Goal: Navigation & Orientation: Find specific page/section

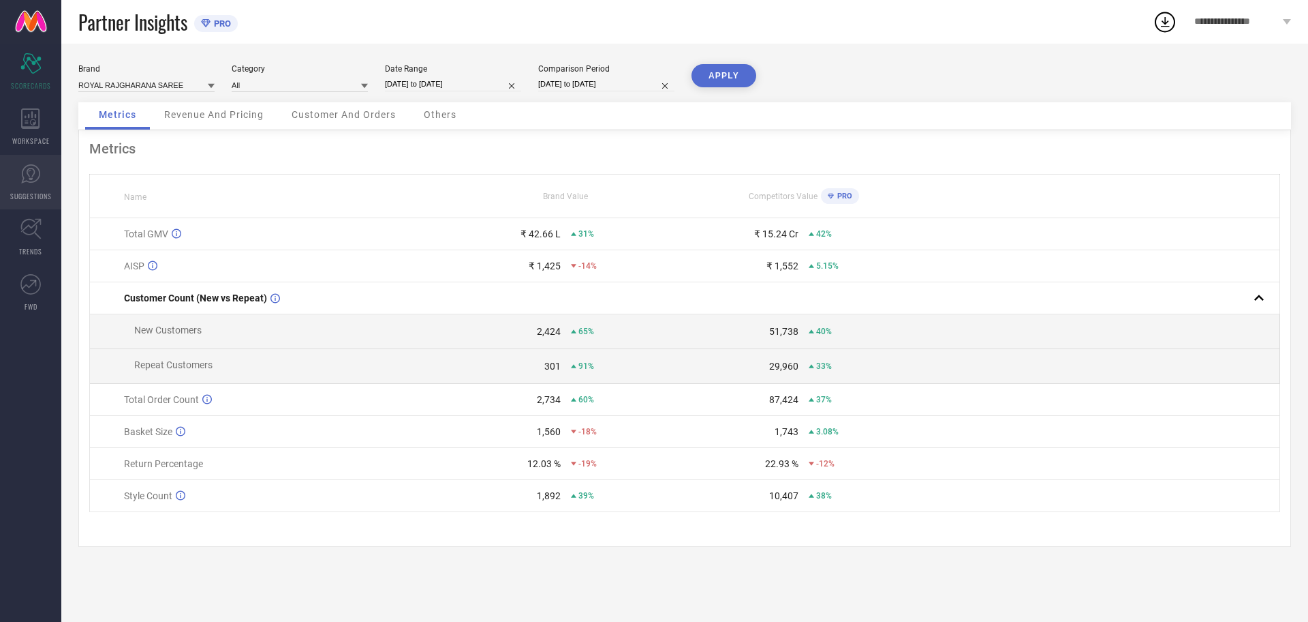
click at [26, 177] on icon at bounding box center [30, 174] width 20 height 20
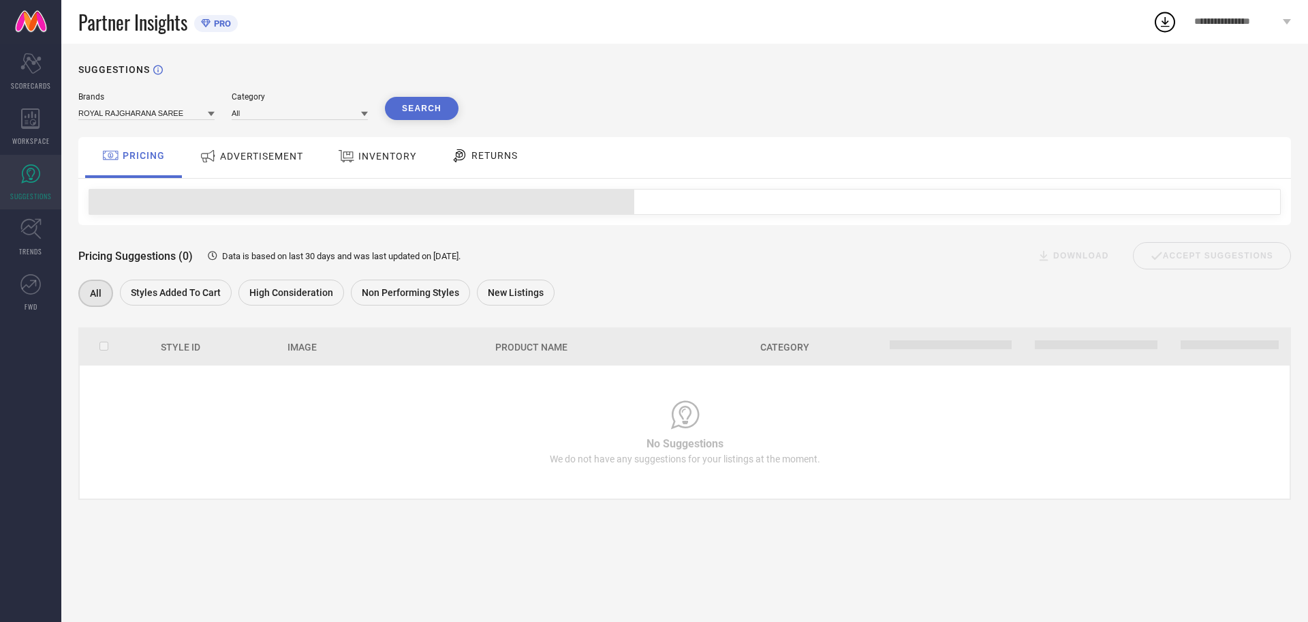
click at [287, 157] on span "ADVERTISEMENT" at bounding box center [261, 156] width 83 height 11
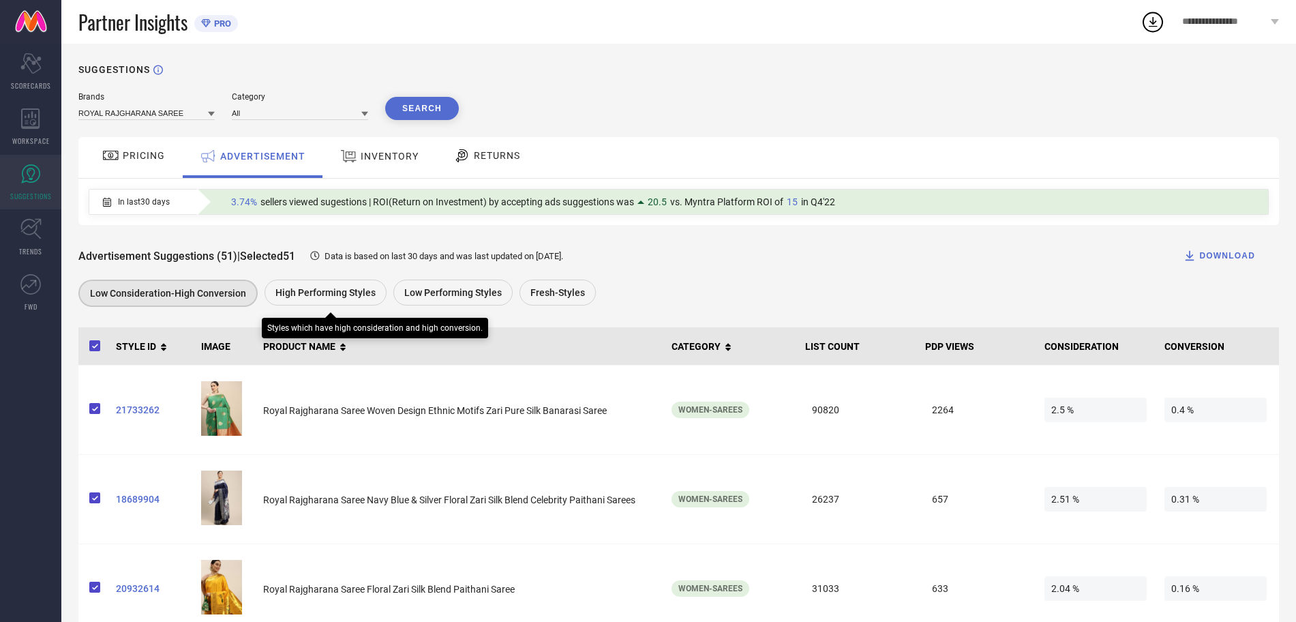
click at [320, 294] on span "High Performing Styles" at bounding box center [325, 292] width 100 height 11
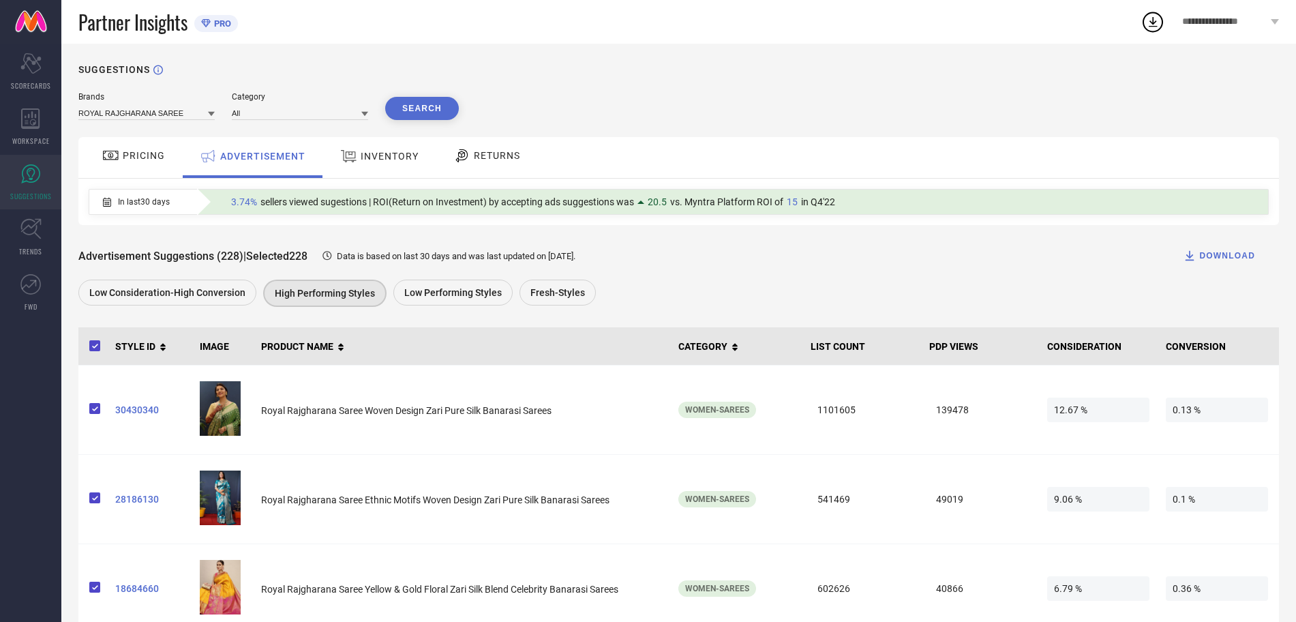
click at [1225, 21] on span "**********" at bounding box center [1224, 22] width 85 height 12
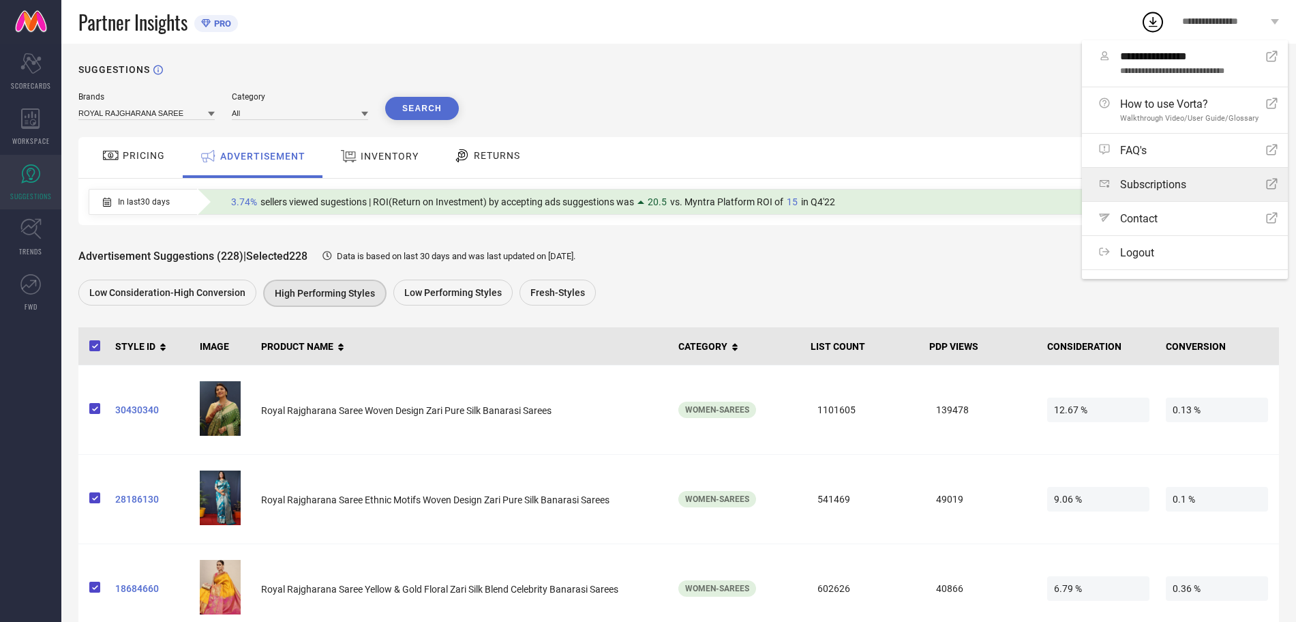
click at [1156, 191] on span "Subscriptions" at bounding box center [1153, 184] width 66 height 13
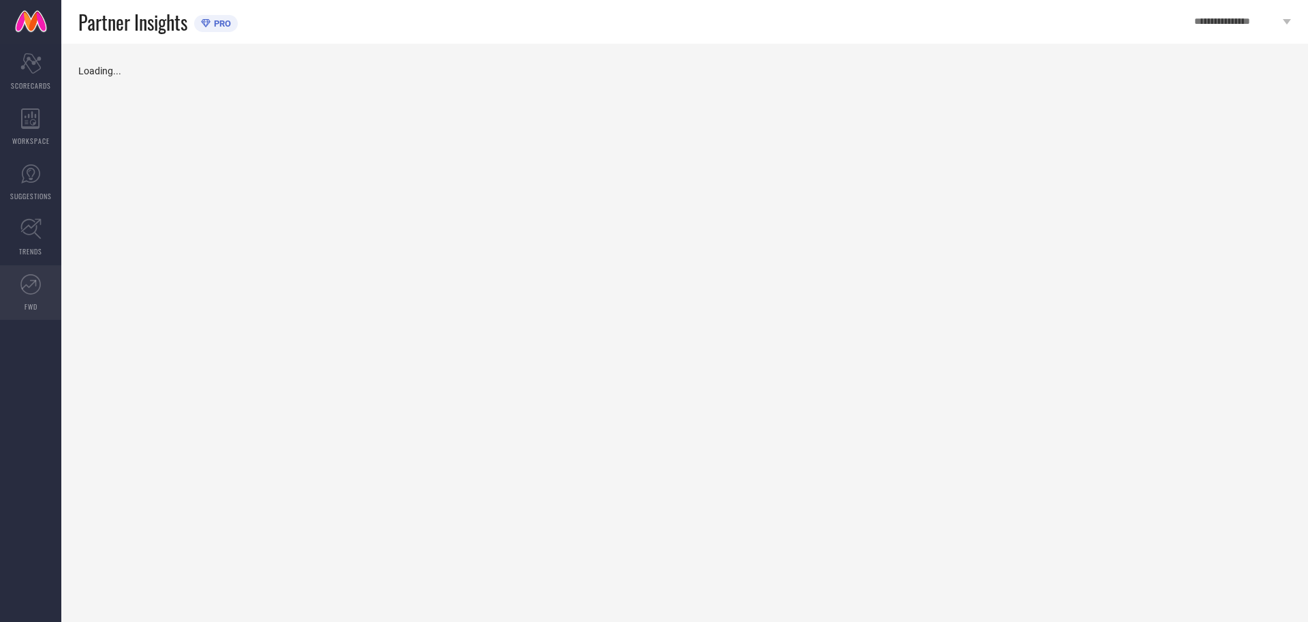
click at [25, 281] on icon at bounding box center [30, 284] width 20 height 20
click at [29, 231] on icon at bounding box center [30, 228] width 21 height 21
click at [21, 174] on icon at bounding box center [30, 174] width 20 height 20
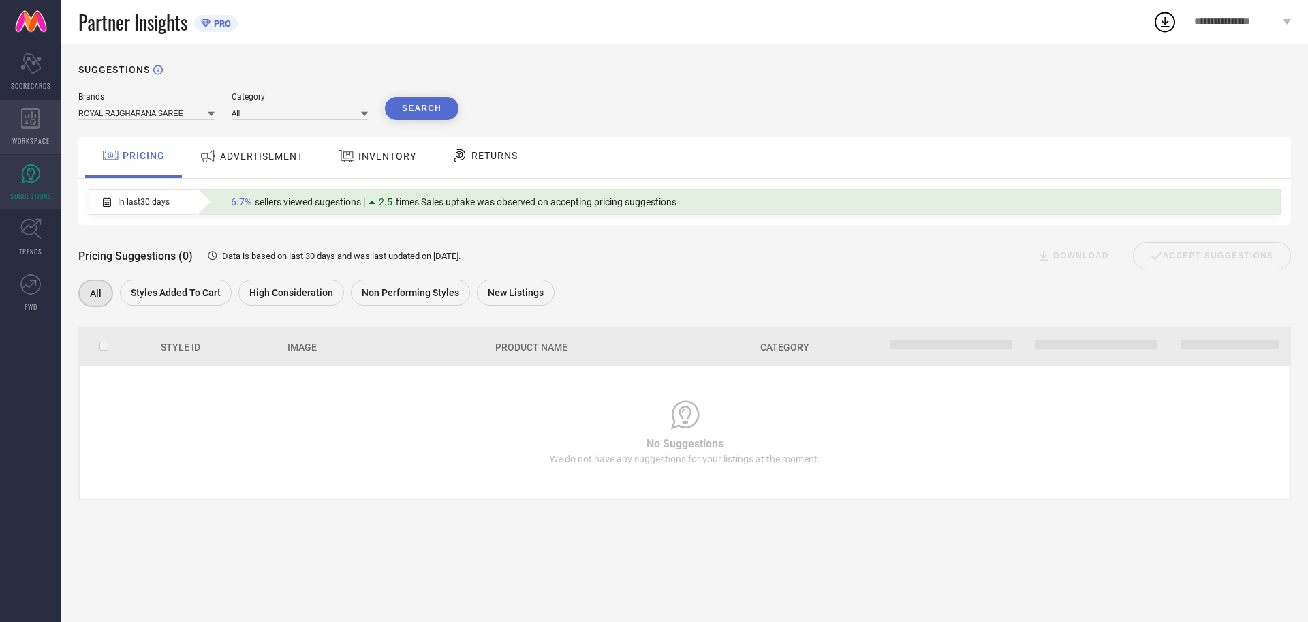
click at [29, 119] on icon at bounding box center [30, 118] width 19 height 20
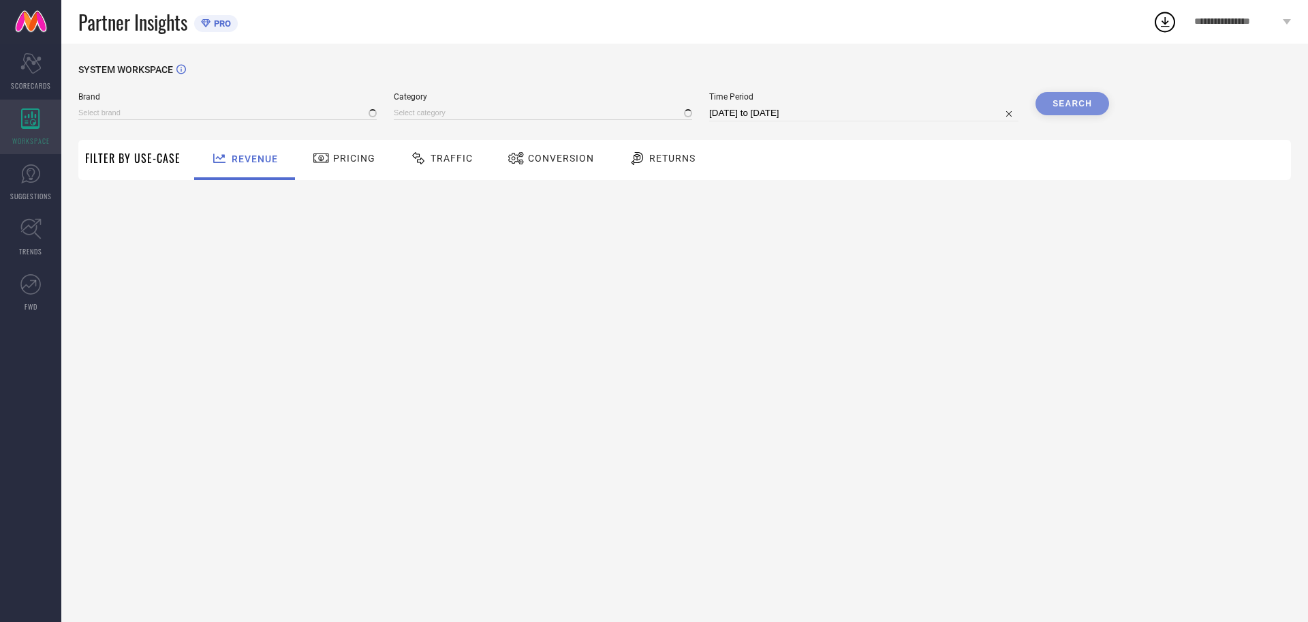
type input "ROYAL RAJGHARANA SAREE"
type input "All"
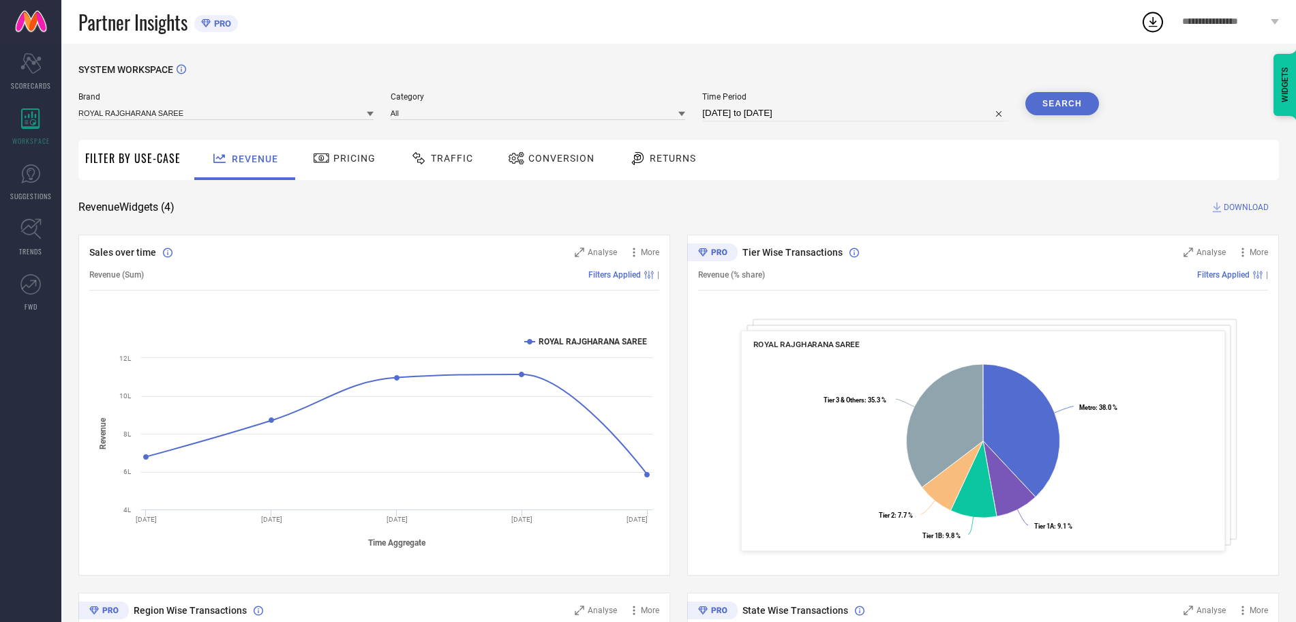
click at [1221, 29] on div "**********" at bounding box center [1230, 22] width 131 height 44
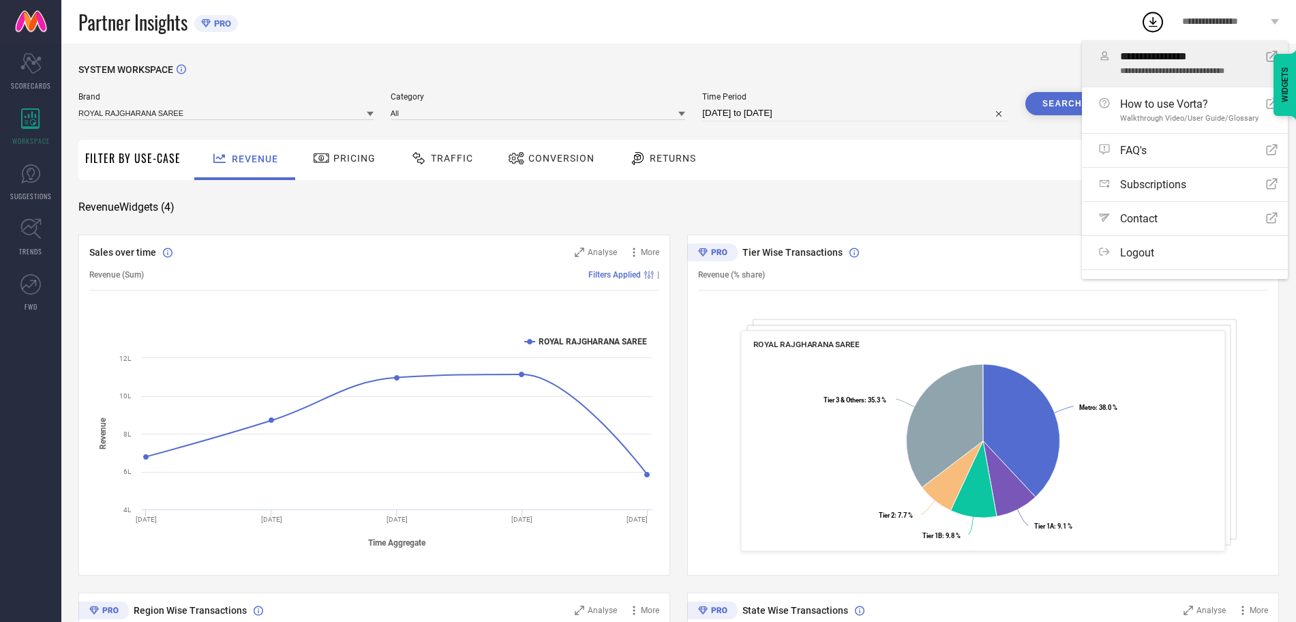
click at [1179, 59] on span "**********" at bounding box center [1186, 56] width 133 height 13
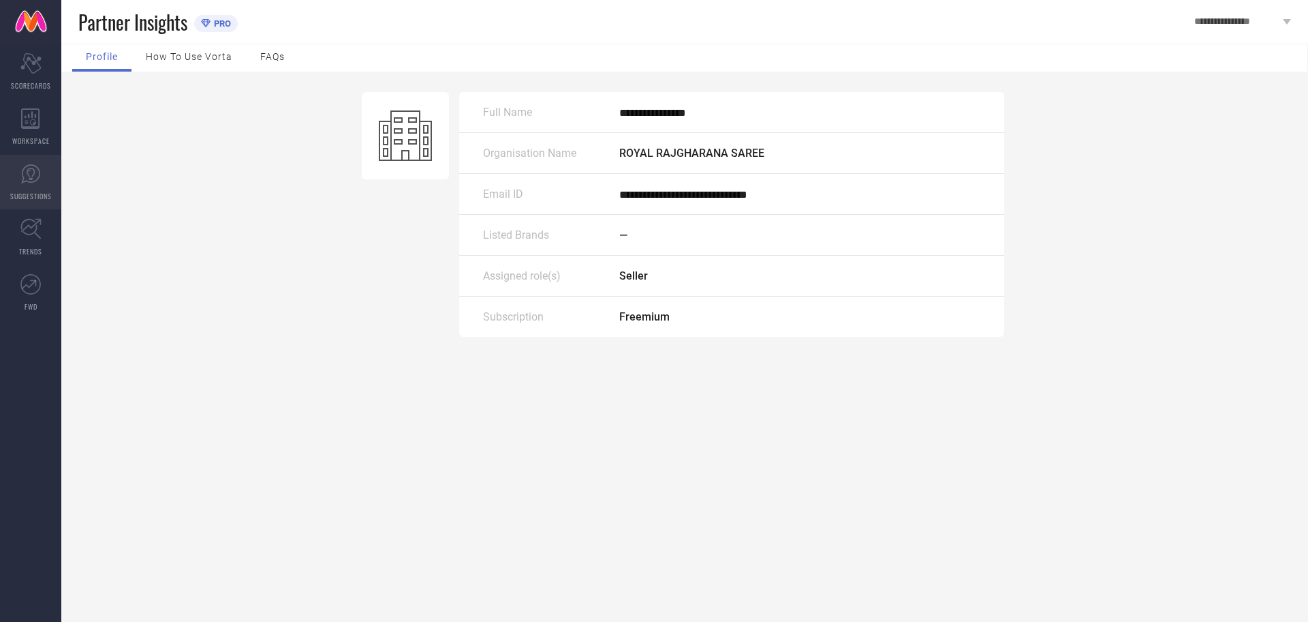
click at [14, 183] on link "SUGGESTIONS" at bounding box center [30, 182] width 61 height 55
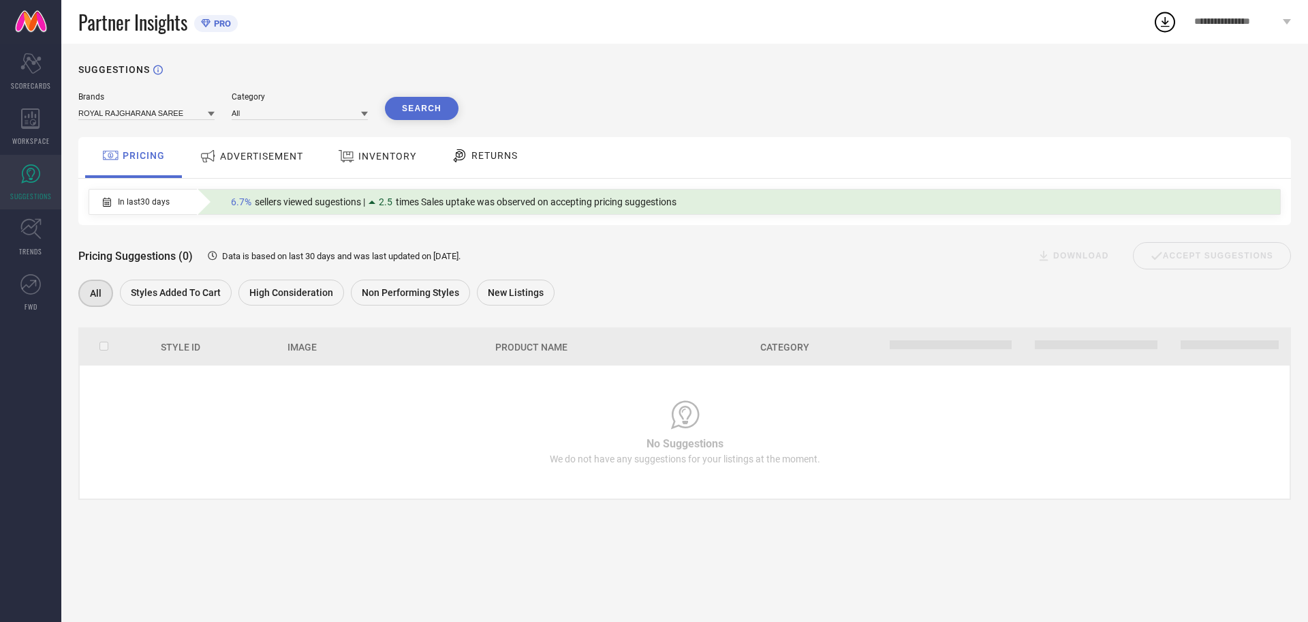
click at [265, 145] on div "ADVERTISEMENT" at bounding box center [251, 156] width 110 height 25
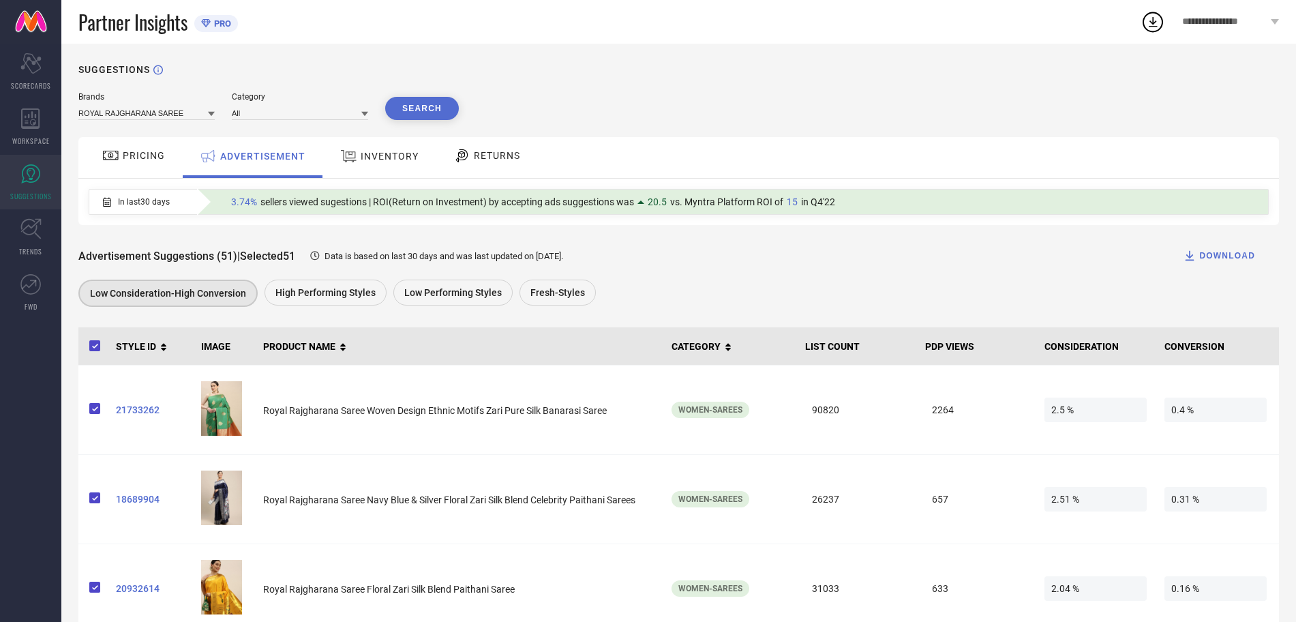
click at [162, 203] on span "In last 30 days" at bounding box center [144, 202] width 52 height 10
click at [25, 110] on icon at bounding box center [30, 118] width 19 height 20
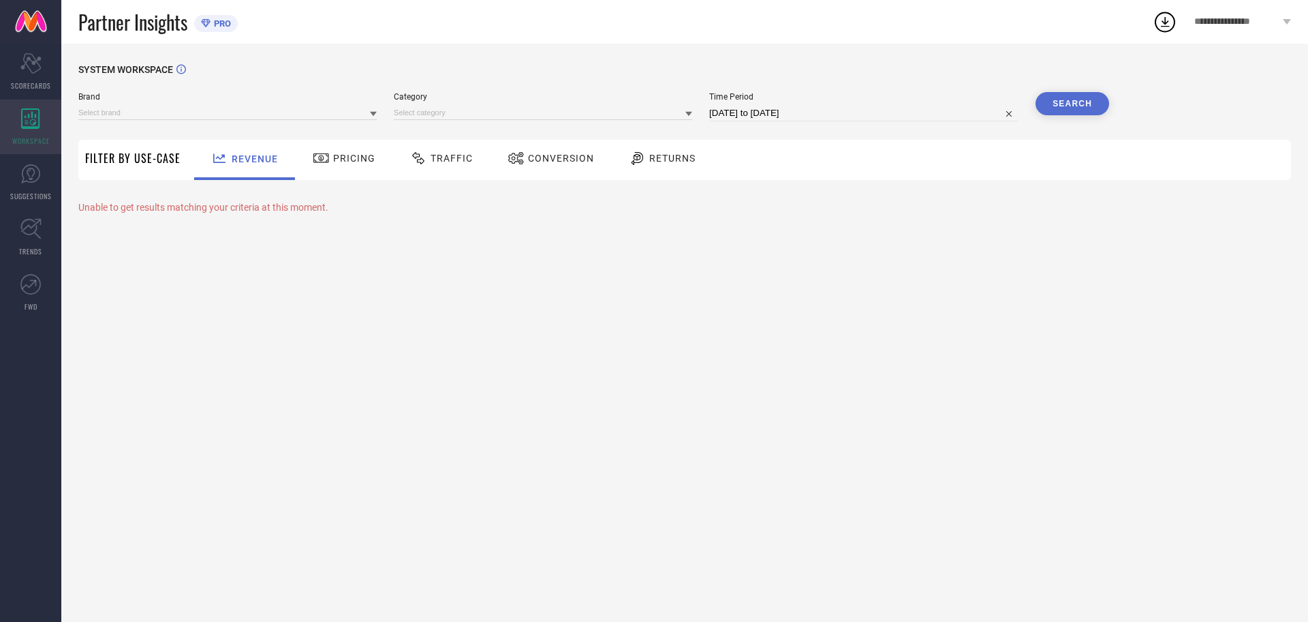
type input "ROYAL RAJGHARANA SAREE"
type input "All"
